Goal: Find specific page/section: Find specific page/section

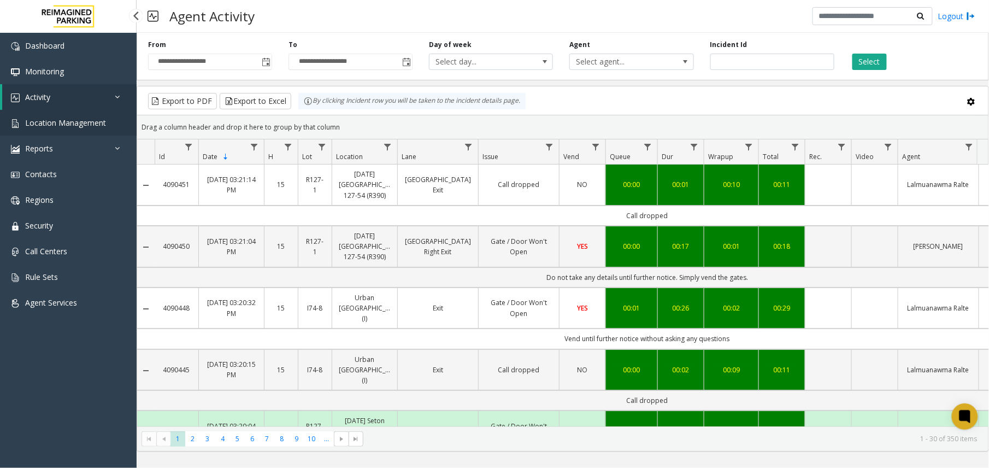
click at [71, 118] on span "Location Management" at bounding box center [65, 122] width 81 height 10
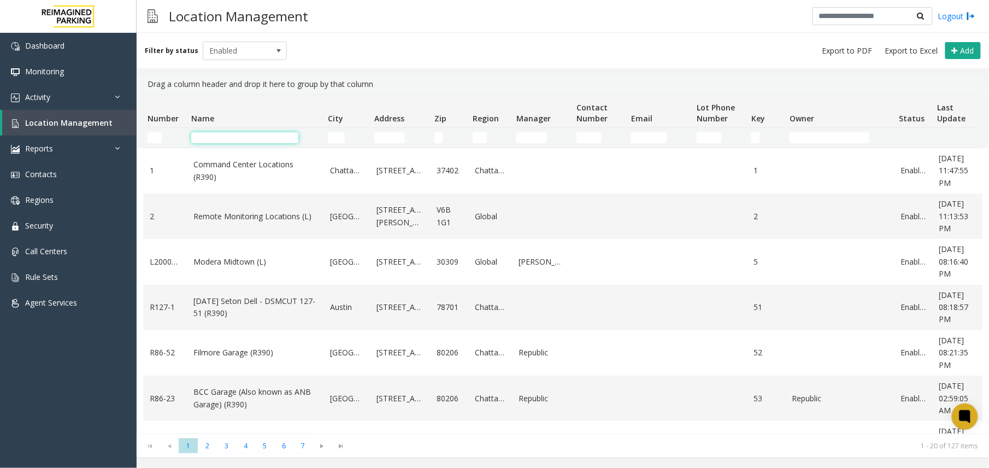
click at [223, 140] on input "Name Filter" at bounding box center [244, 137] width 107 height 11
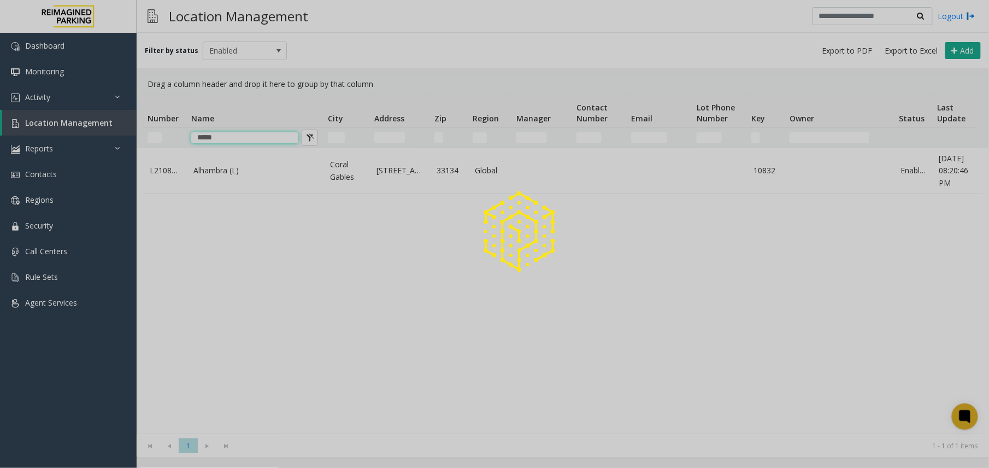
type input "*****"
click at [233, 181] on div at bounding box center [494, 234] width 989 height 468
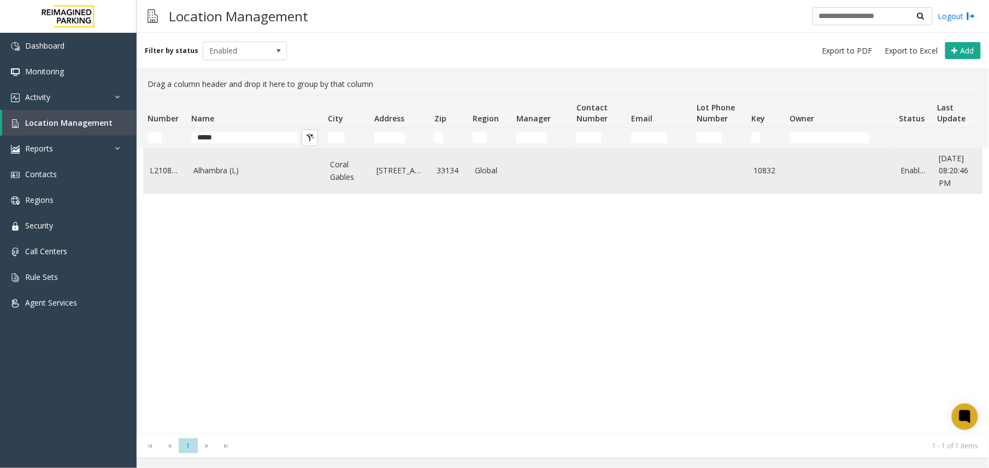
click at [233, 175] on link "Alhambra (L)" at bounding box center [255, 170] width 124 height 12
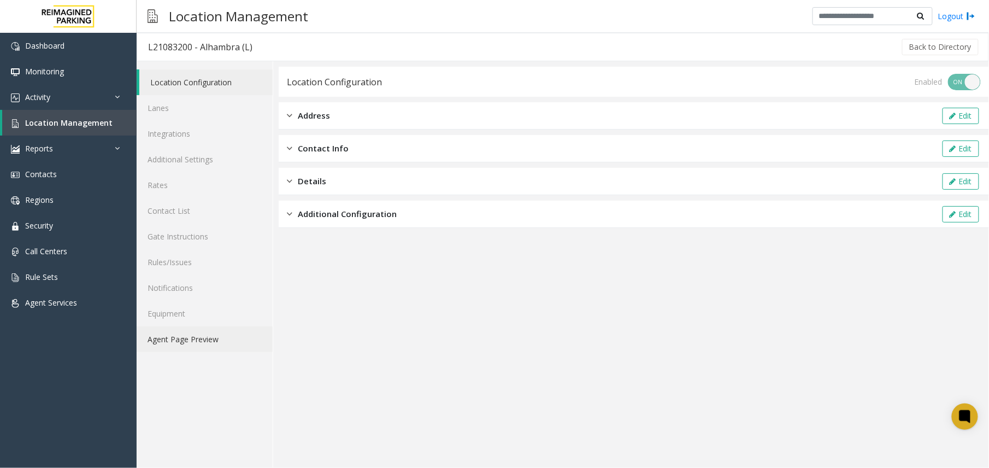
click at [205, 338] on link "Agent Page Preview" at bounding box center [205, 339] width 136 height 26
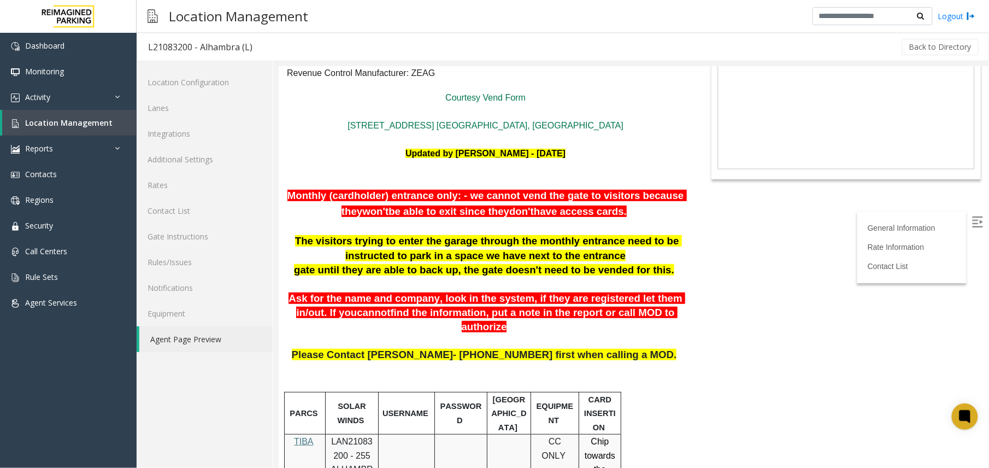
scroll to position [145, 0]
